Goal: Book appointment/travel/reservation

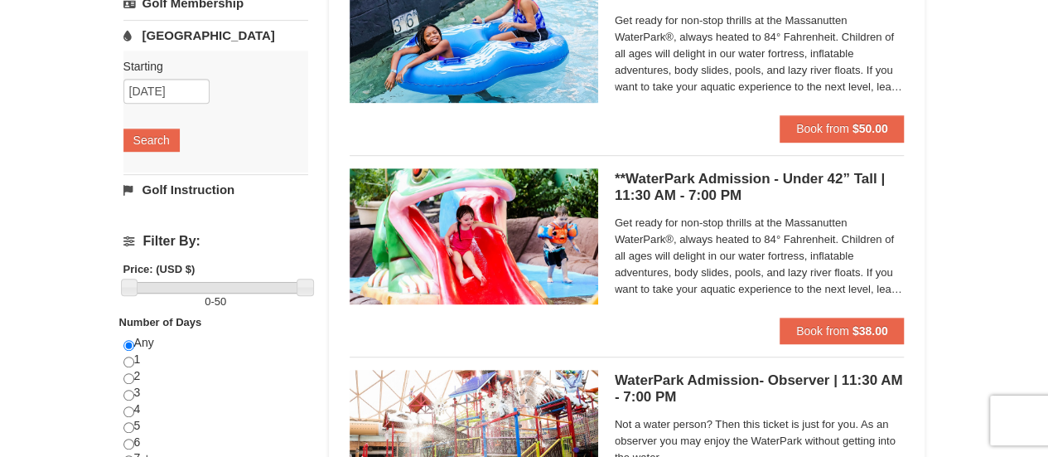
scroll to position [331, 0]
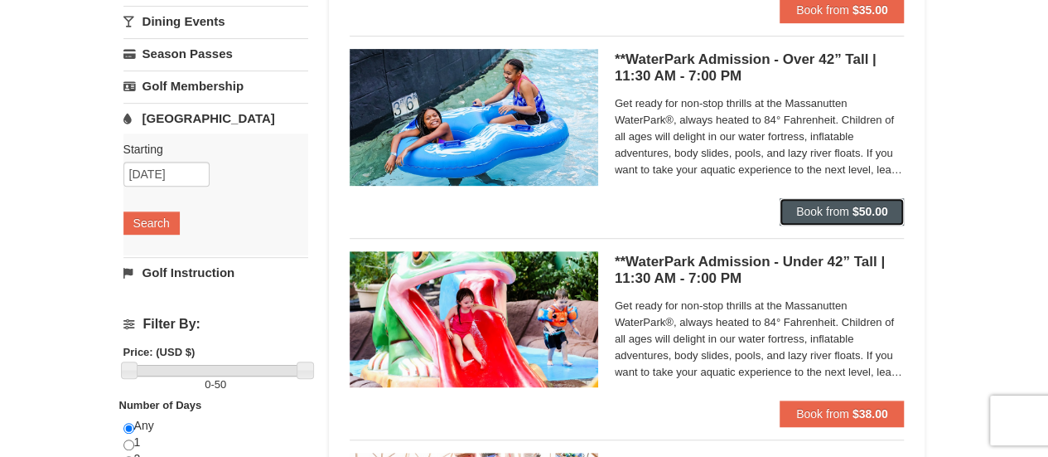
click at [857, 211] on strong "$50.00" at bounding box center [871, 211] width 36 height 13
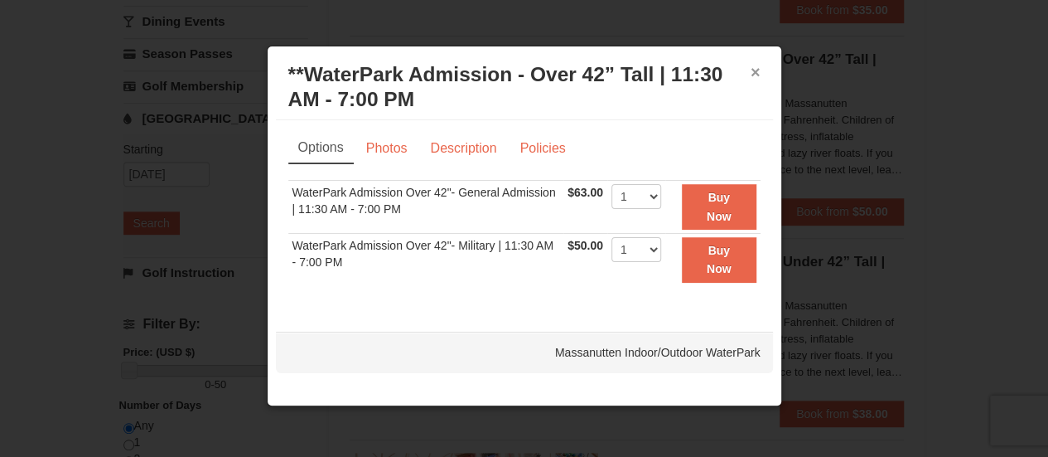
click at [754, 67] on button "×" at bounding box center [756, 72] width 10 height 17
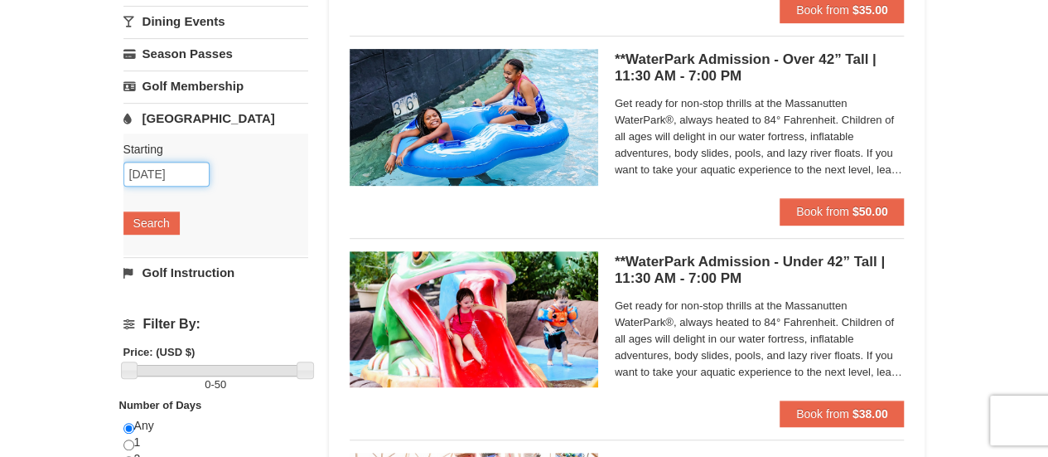
click at [182, 170] on input "[DATE]" at bounding box center [166, 174] width 86 height 25
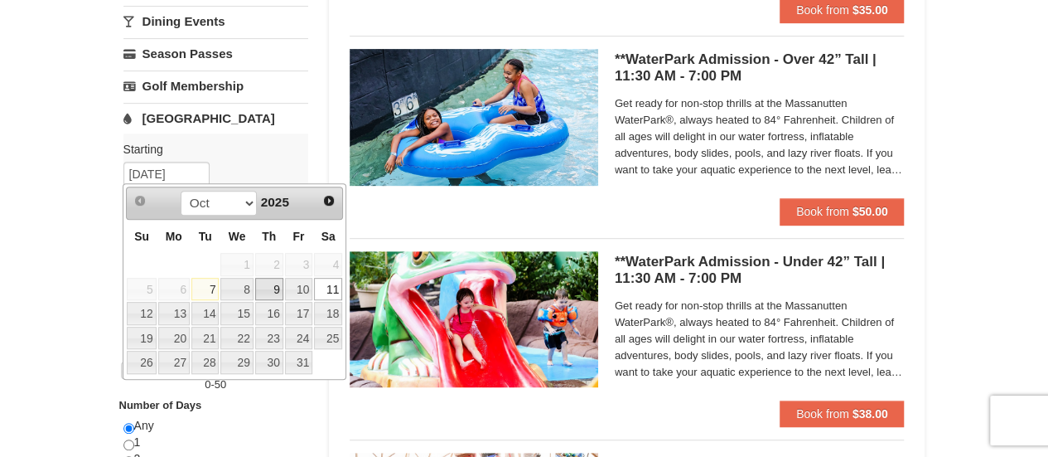
click at [271, 288] on link "9" at bounding box center [269, 289] width 28 height 23
type input "10/09/2025"
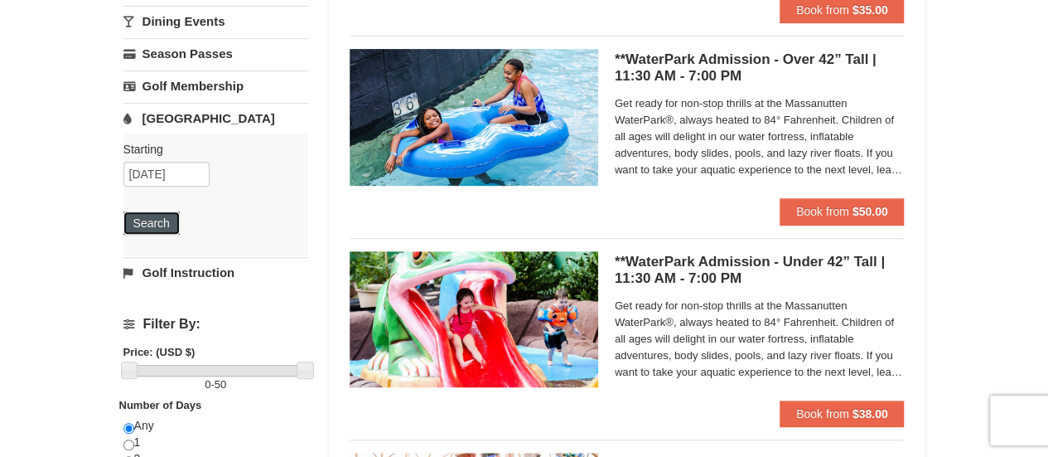
click at [172, 223] on button "Search" at bounding box center [151, 222] width 56 height 23
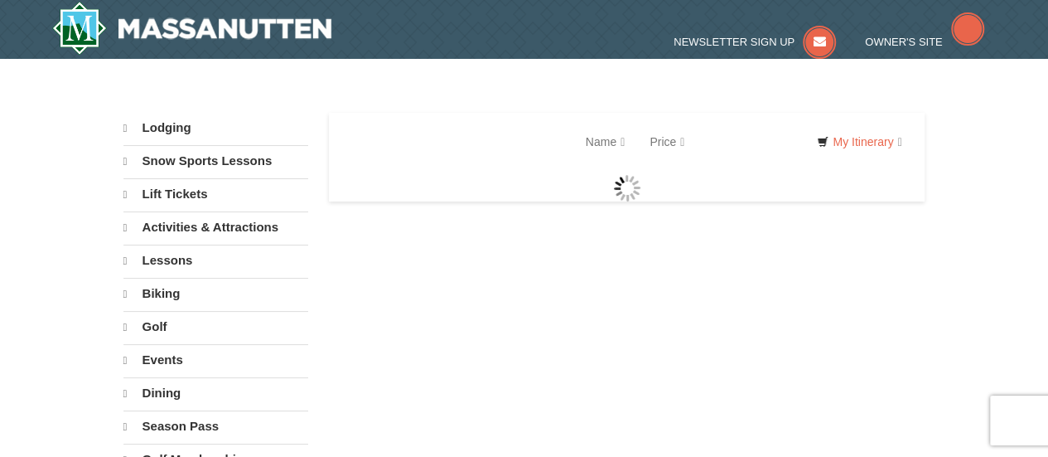
select select "10"
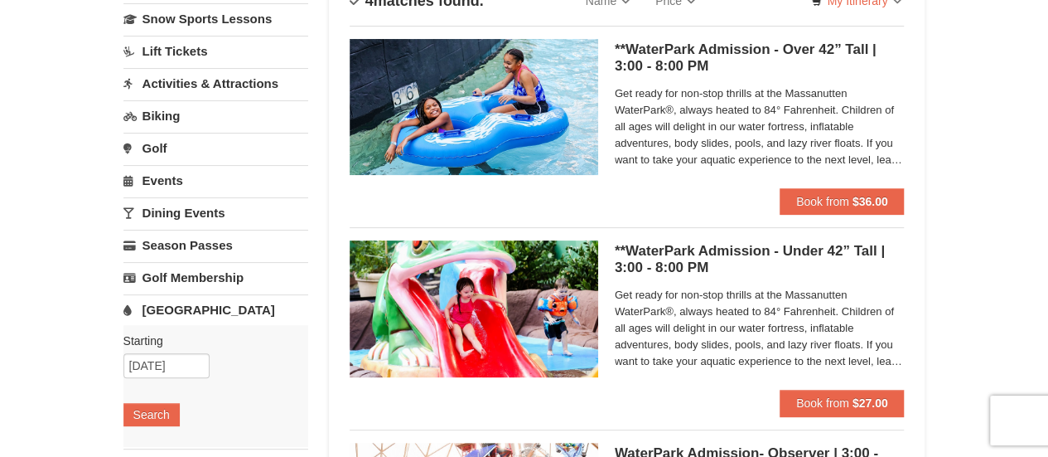
scroll to position [166, 0]
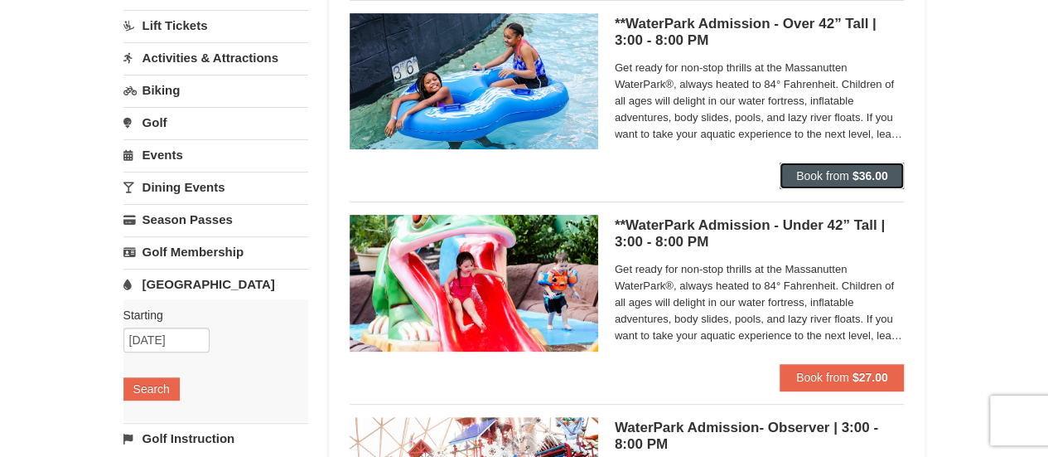
click at [862, 178] on strong "$36.00" at bounding box center [871, 175] width 36 height 13
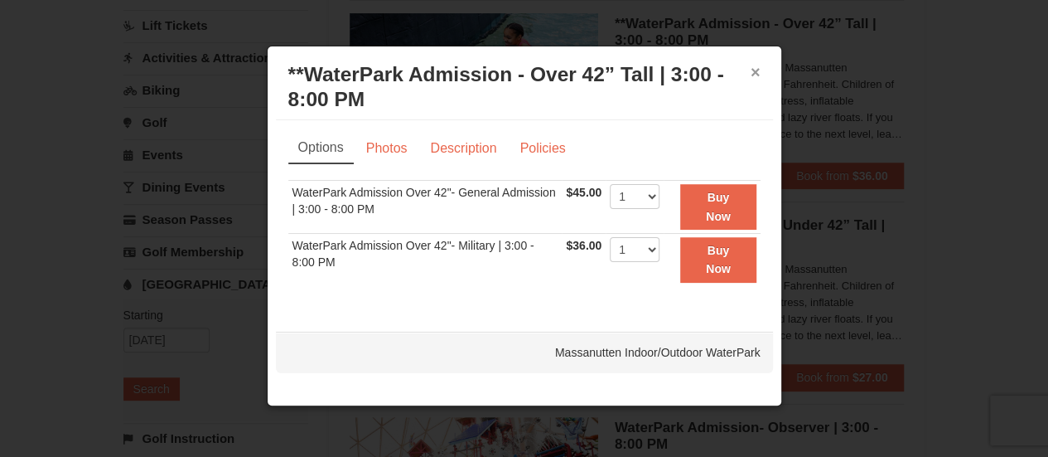
click at [751, 74] on button "×" at bounding box center [756, 72] width 10 height 17
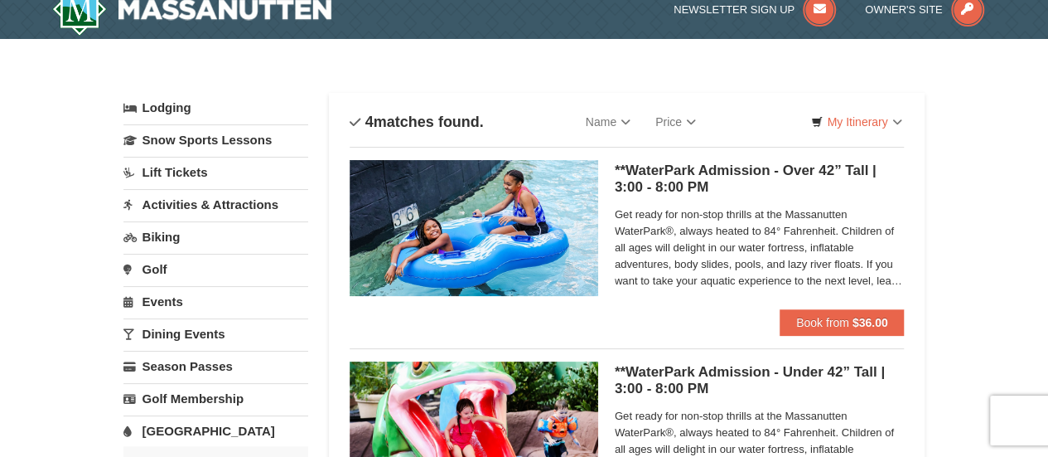
scroll to position [0, 0]
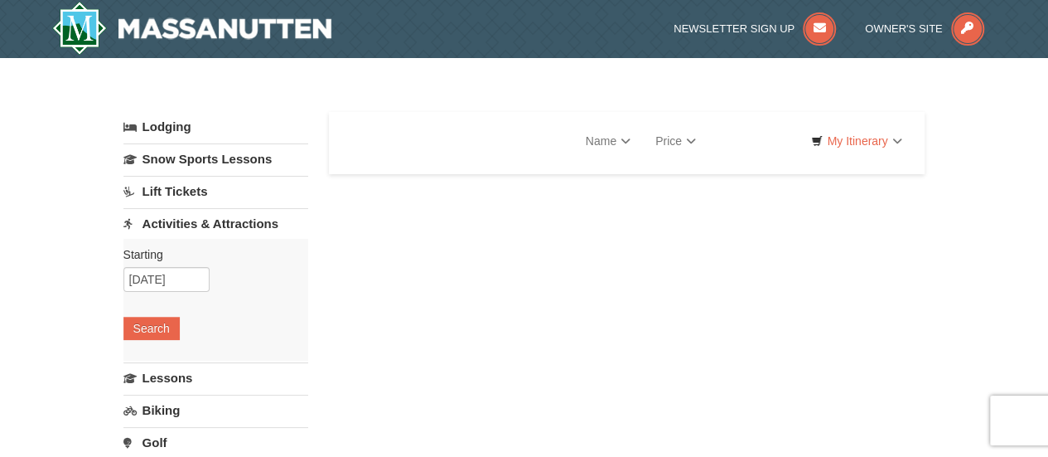
select select "10"
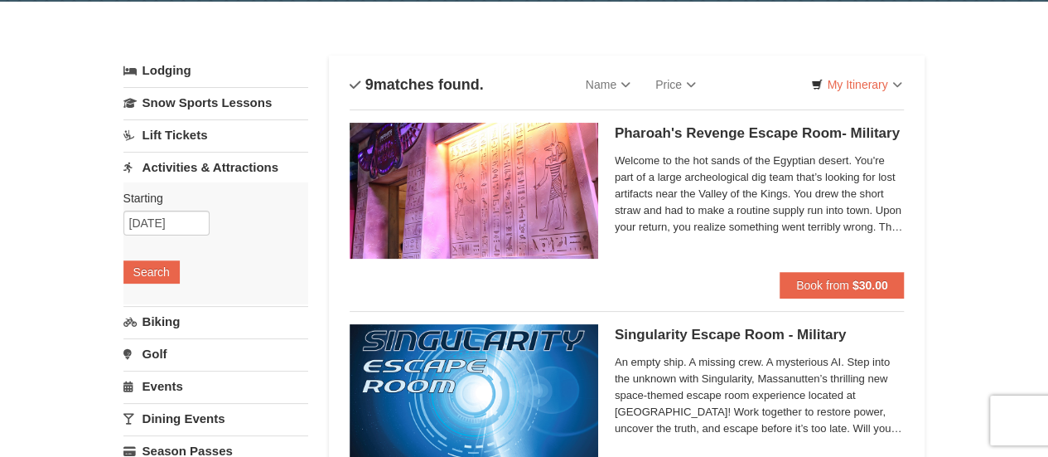
scroll to position [83, 0]
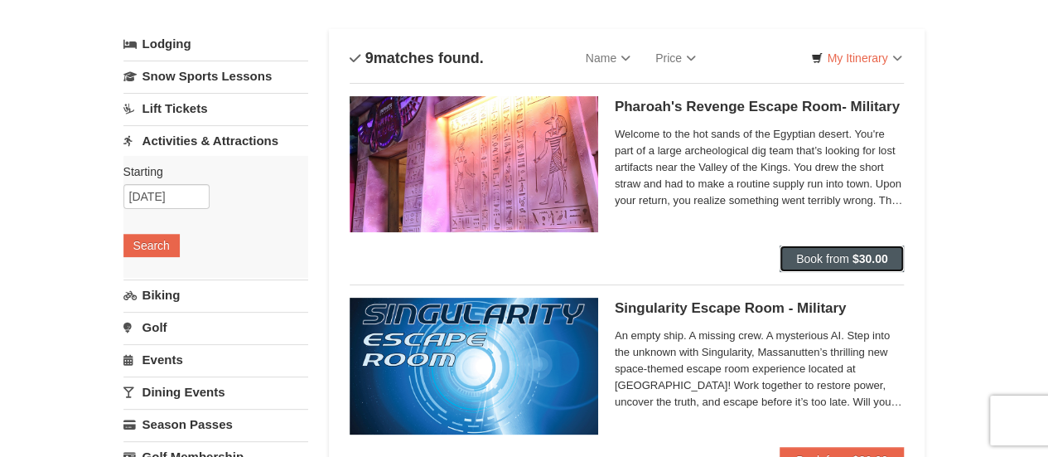
click at [818, 253] on span "Book from" at bounding box center [822, 258] width 53 height 13
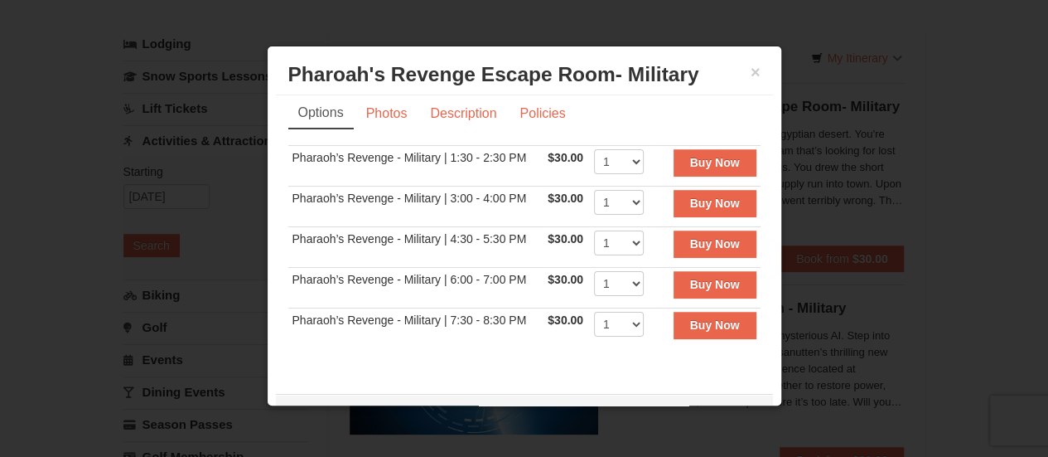
scroll to position [0, 0]
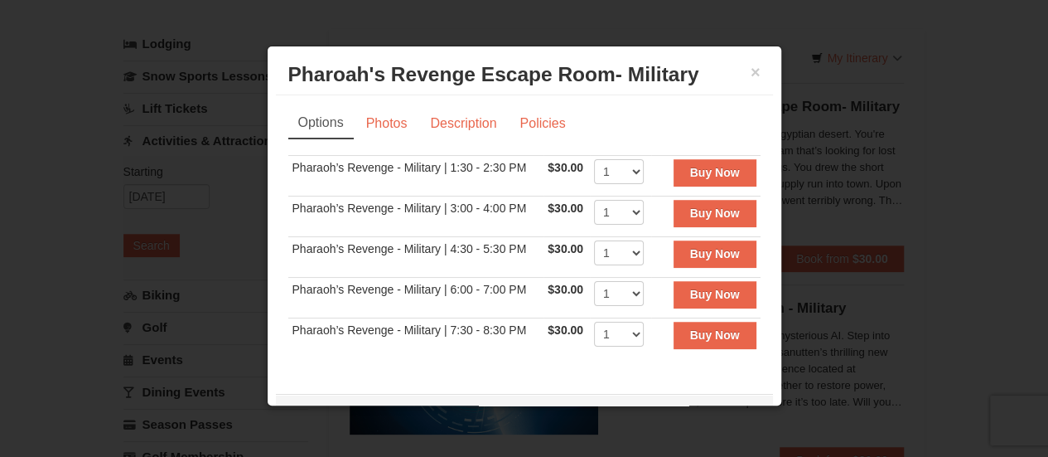
click at [731, 67] on h3 "Pharoah's Revenge Escape Room- Military Massanutten Escape Rooms & Virtual Real…" at bounding box center [524, 74] width 472 height 25
click at [751, 74] on button "×" at bounding box center [756, 72] width 10 height 17
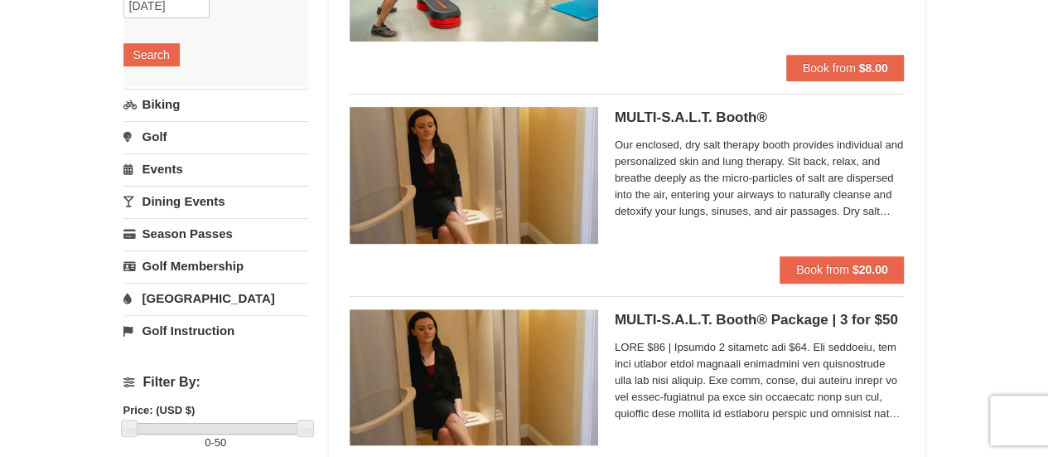
scroll to position [83, 0]
